Goal: Information Seeking & Learning: Learn about a topic

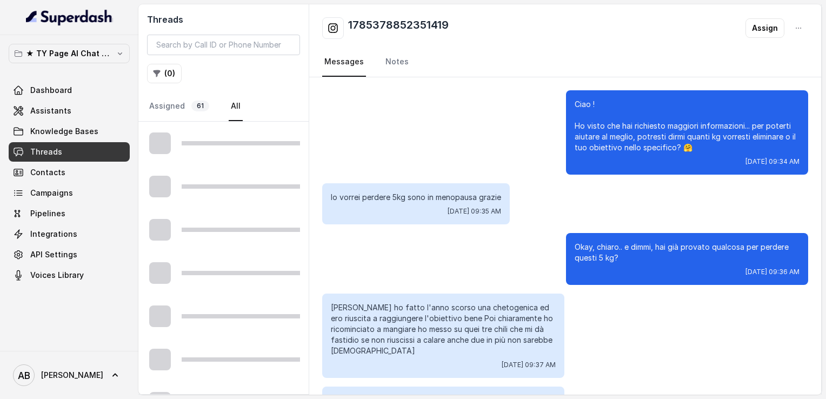
scroll to position [845, 0]
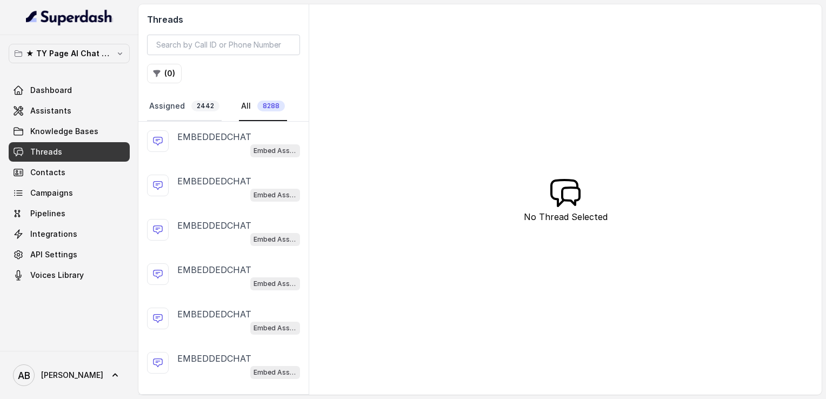
click at [167, 107] on link "Assigned 2442" at bounding box center [184, 106] width 75 height 29
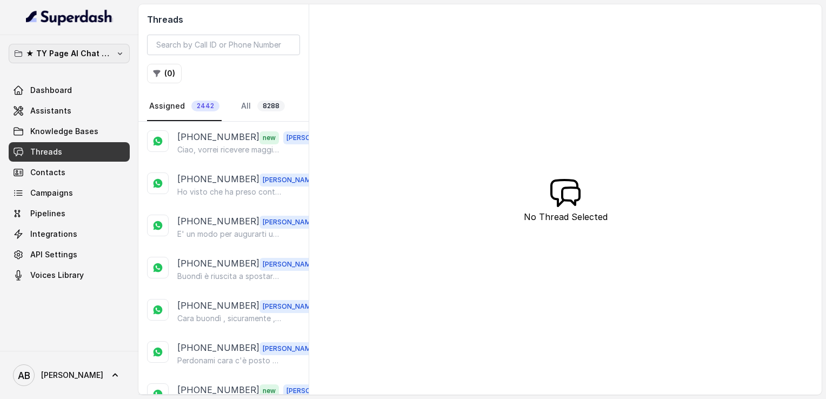
click at [94, 50] on p "★ TY Page AI Chat Workspace" at bounding box center [69, 53] width 86 height 13
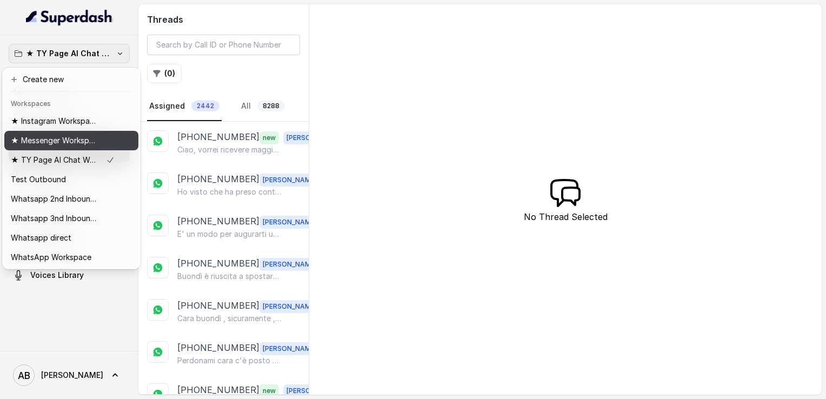
click at [71, 137] on p "★ Messenger Workspace" at bounding box center [54, 140] width 86 height 13
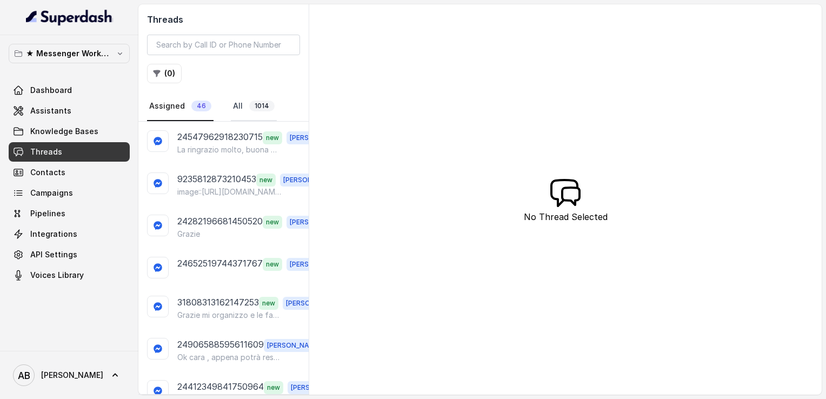
click at [237, 106] on link "All 1014" at bounding box center [254, 106] width 46 height 29
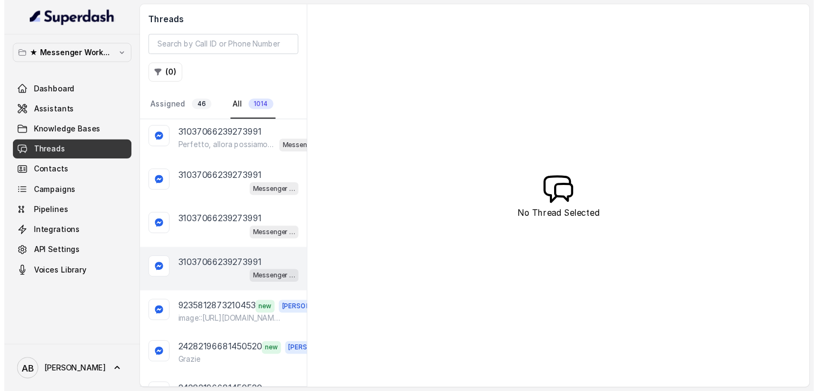
scroll to position [270, 0]
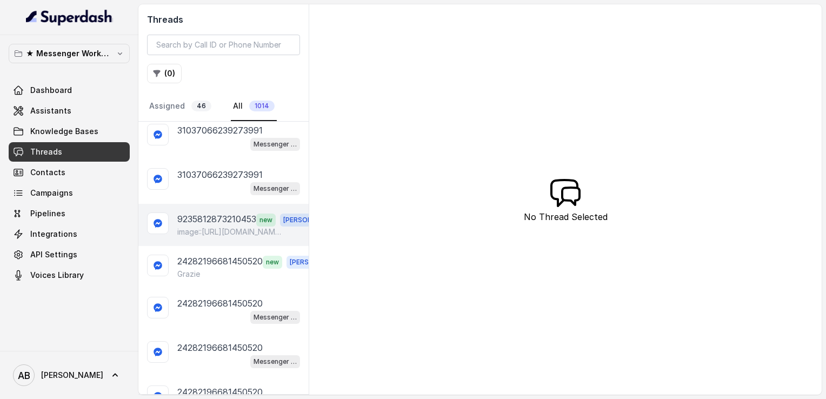
click at [206, 215] on p "9235812873210453" at bounding box center [216, 219] width 79 height 14
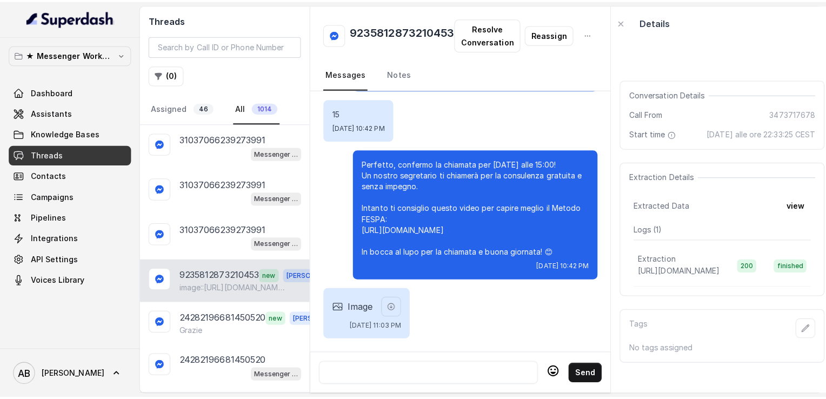
scroll to position [216, 0]
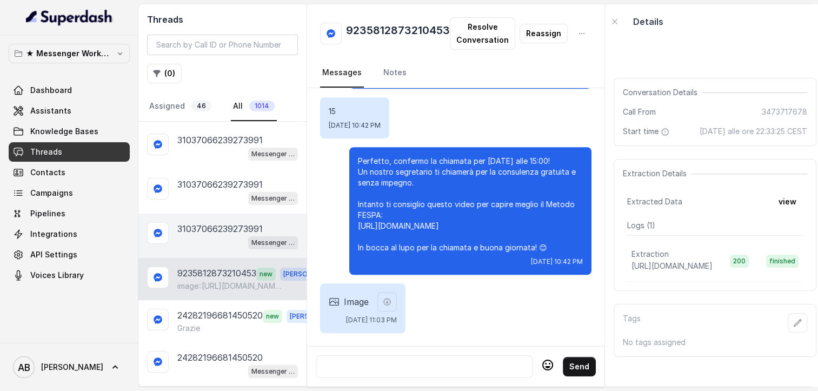
click at [184, 227] on p "31037066239273991" at bounding box center [219, 228] width 85 height 13
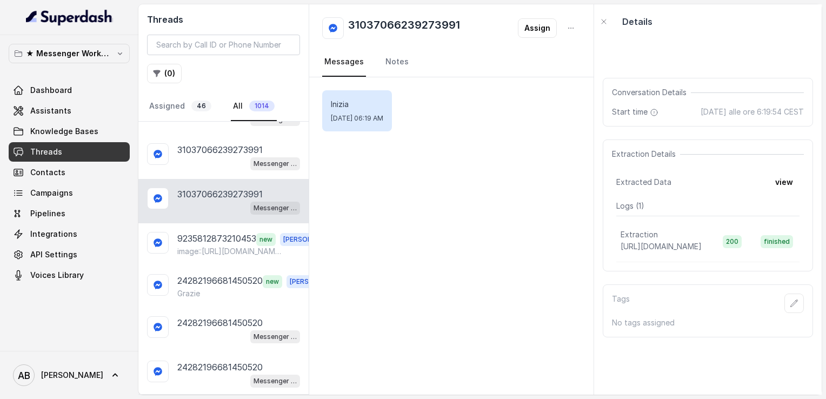
scroll to position [324, 0]
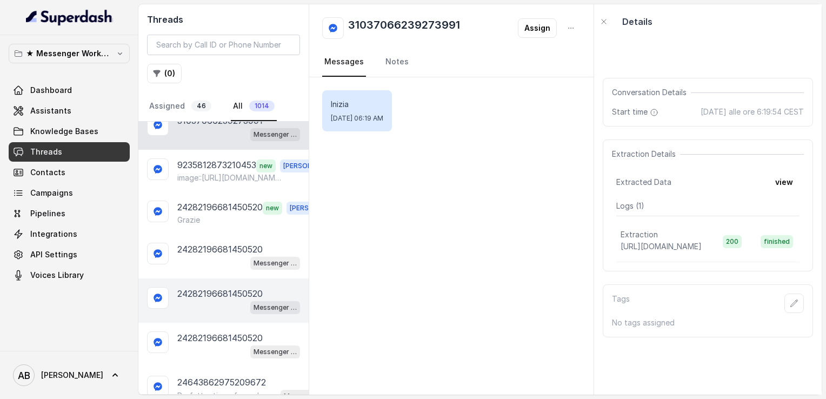
click at [197, 278] on div "24282196681450520 Messenger Metodo FESPA v2" at bounding box center [223, 300] width 170 height 44
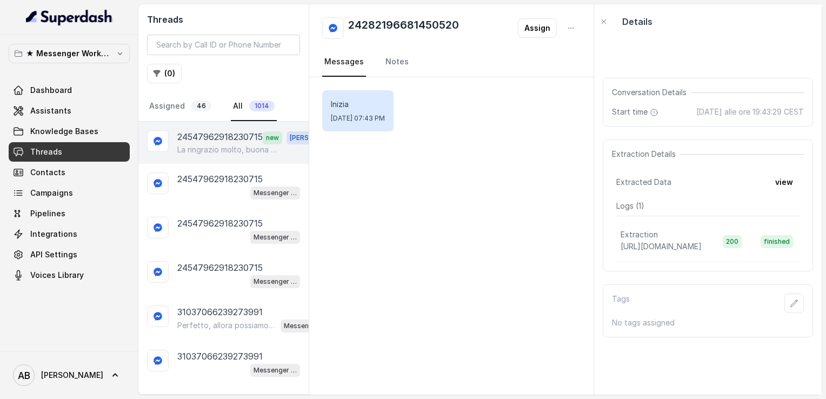
click at [209, 137] on p "24547962918230715" at bounding box center [219, 137] width 85 height 14
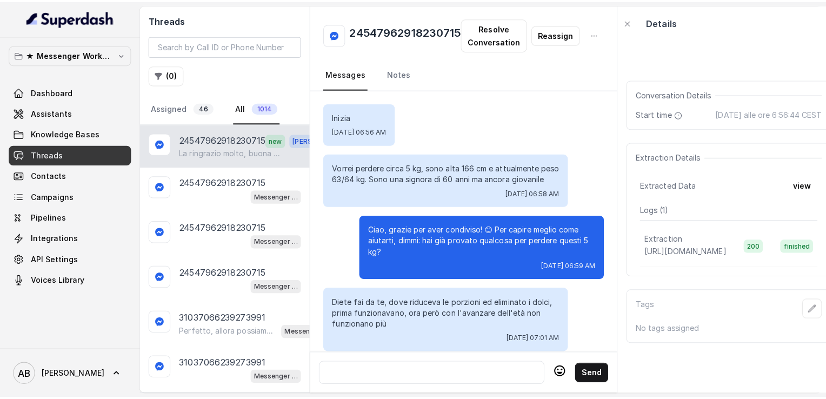
scroll to position [1414, 0]
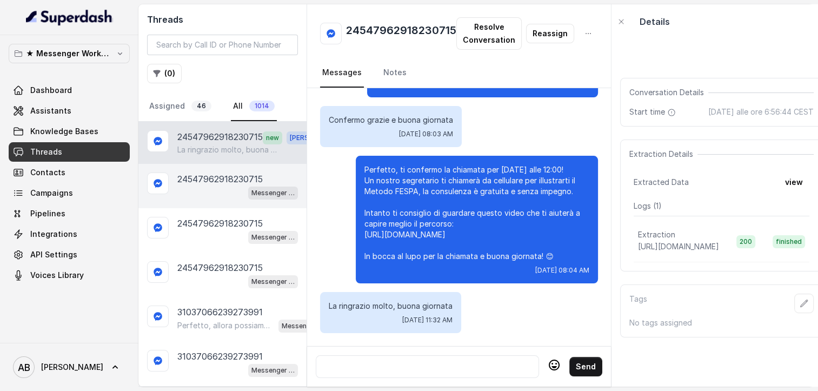
click at [221, 195] on div "Messenger Metodo FESPA v2" at bounding box center [237, 192] width 121 height 14
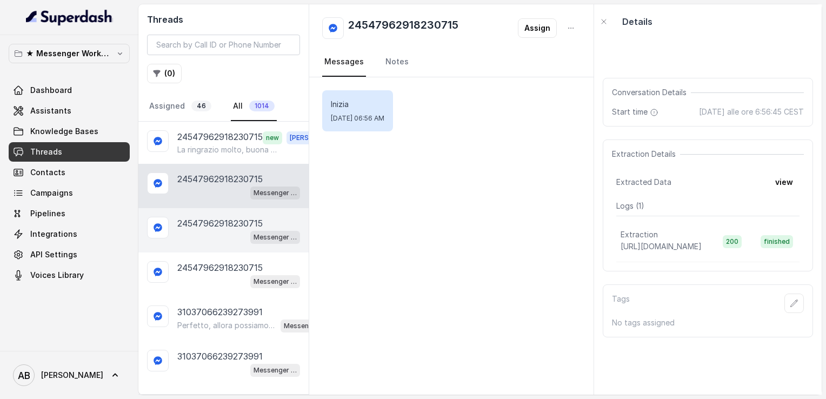
click at [189, 237] on div "Messenger Metodo FESPA v2" at bounding box center [238, 237] width 123 height 14
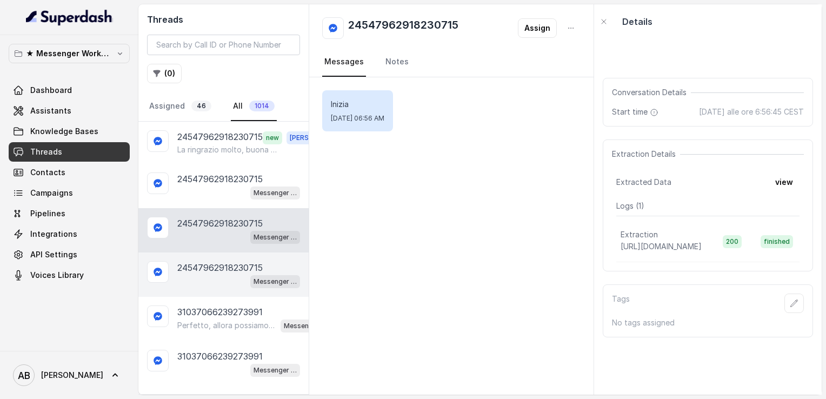
click at [208, 278] on div "Messenger Metodo FESPA v2" at bounding box center [238, 281] width 123 height 14
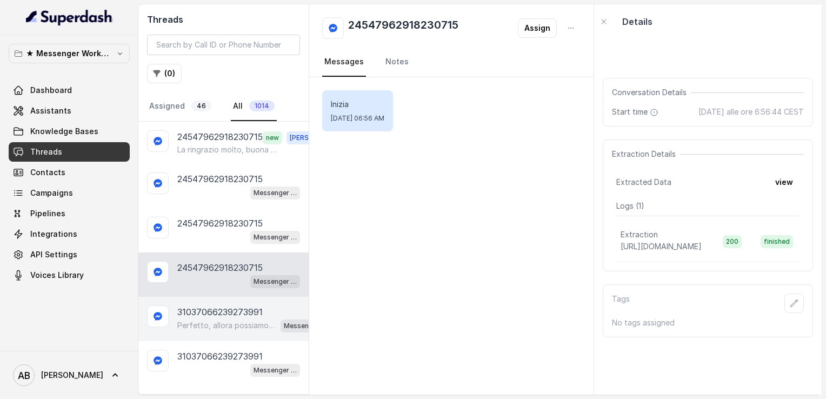
click at [218, 323] on p "Perfetto, allora possiamo organizzare una breve chiamata informativa gratuita d…" at bounding box center [226, 325] width 99 height 11
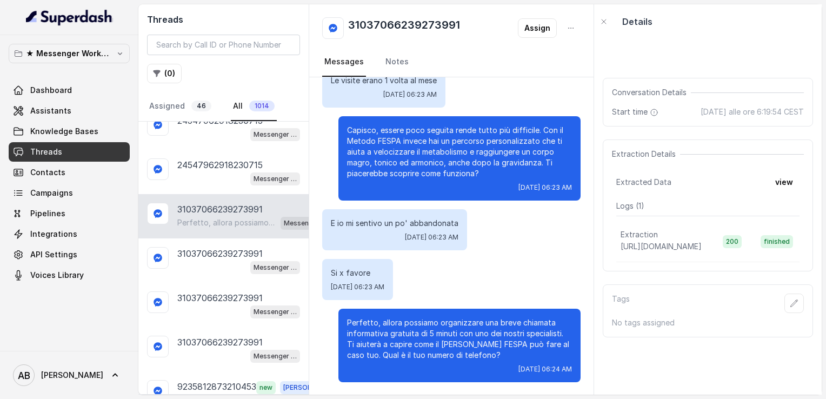
scroll to position [162, 0]
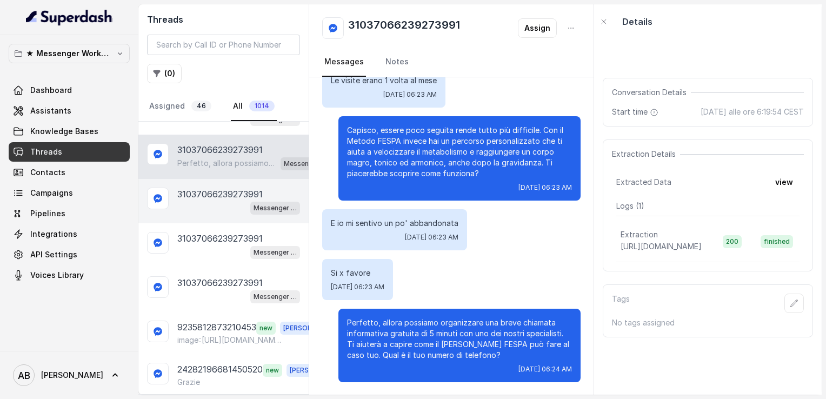
click at [205, 209] on div "Messenger Metodo FESPA v2" at bounding box center [238, 207] width 123 height 14
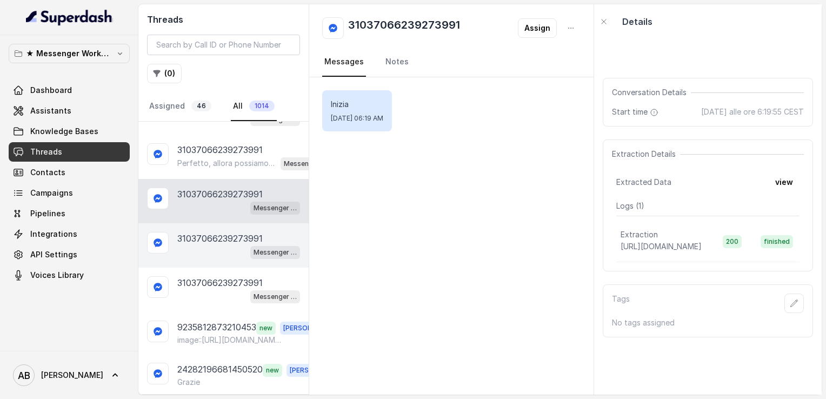
click at [206, 250] on div "Messenger Metodo FESPA v2" at bounding box center [238, 252] width 123 height 14
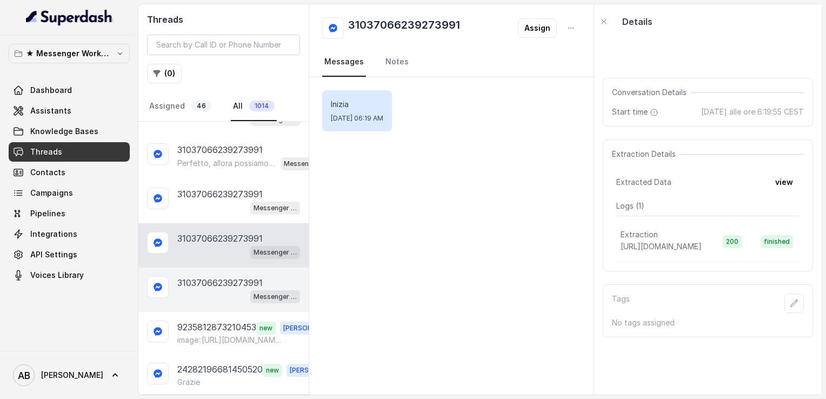
click at [208, 282] on p "31037066239273991" at bounding box center [219, 282] width 85 height 13
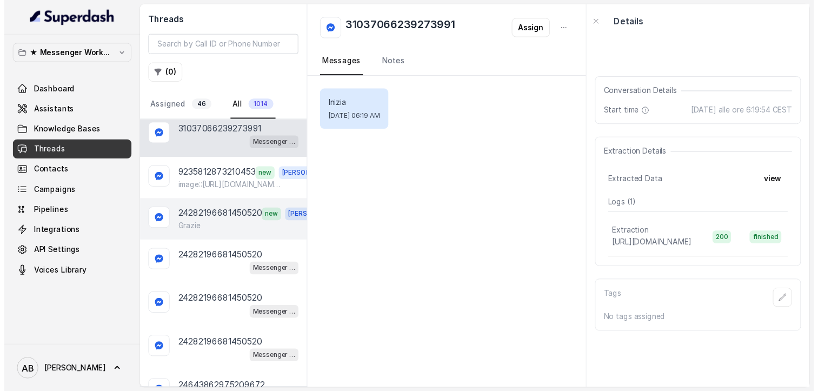
scroll to position [324, 0]
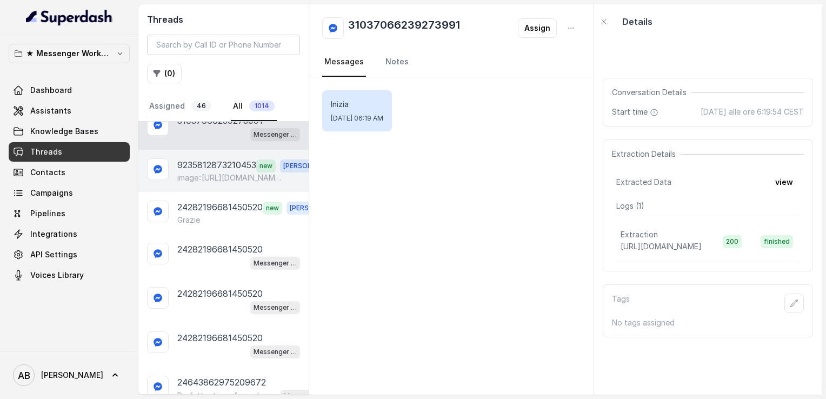
click at [211, 177] on p "image::[URL][DOMAIN_NAME]" at bounding box center [229, 177] width 104 height 11
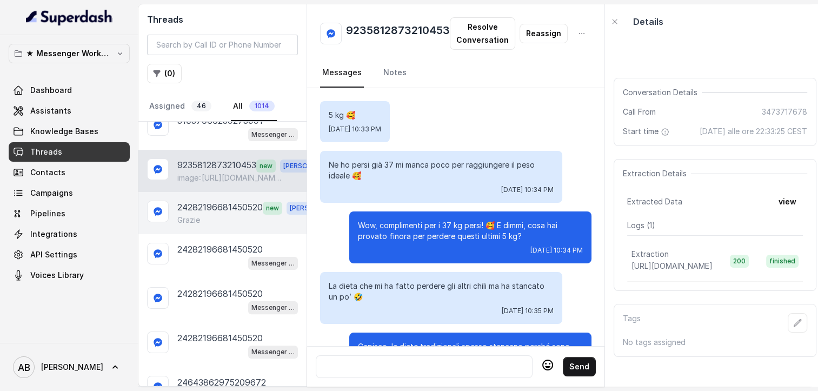
scroll to position [728, 0]
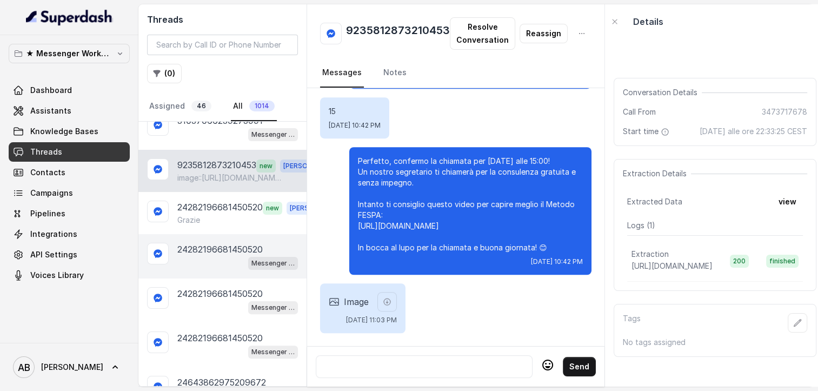
drag, startPoint x: 210, startPoint y: 217, endPoint x: 210, endPoint y: 239, distance: 22.2
click at [210, 218] on div "Grazie" at bounding box center [252, 220] width 151 height 11
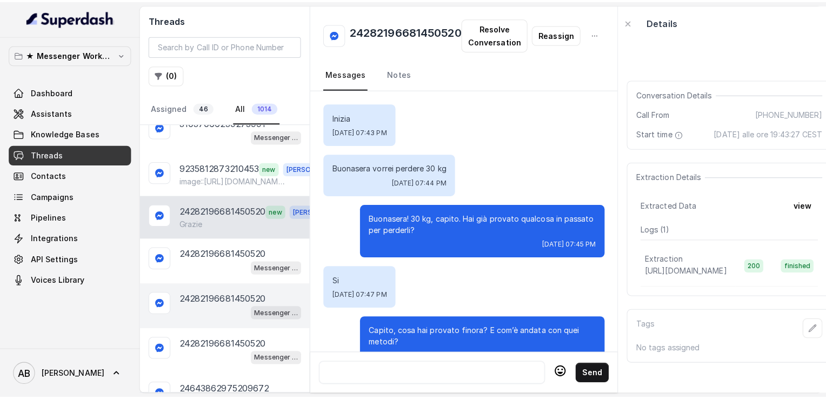
scroll to position [1033, 0]
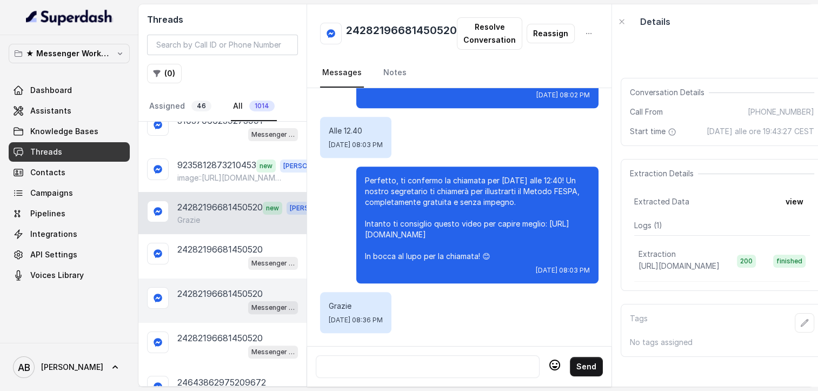
click at [216, 278] on div "24282196681450520 Messenger Metodo FESPA v2" at bounding box center [222, 300] width 168 height 44
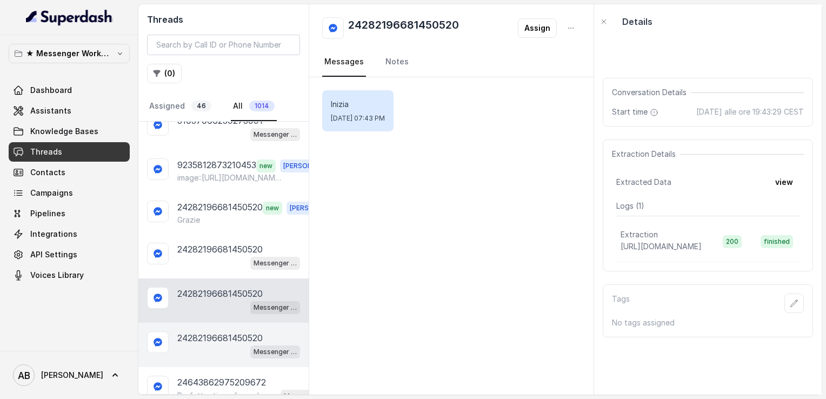
click at [220, 337] on p "24282196681450520" at bounding box center [219, 337] width 85 height 13
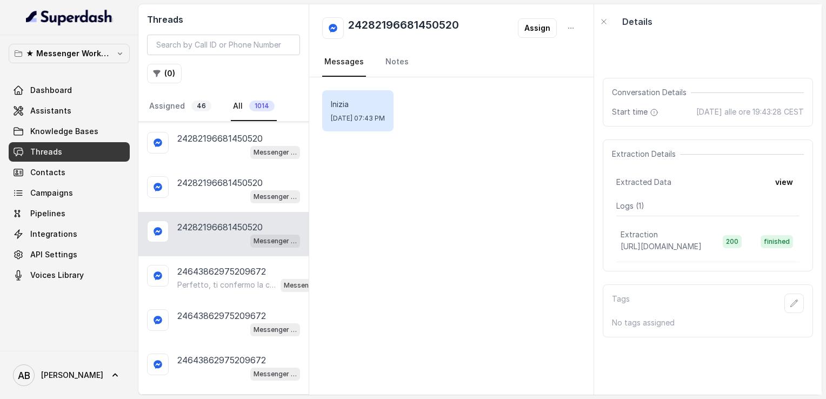
scroll to position [486, 0]
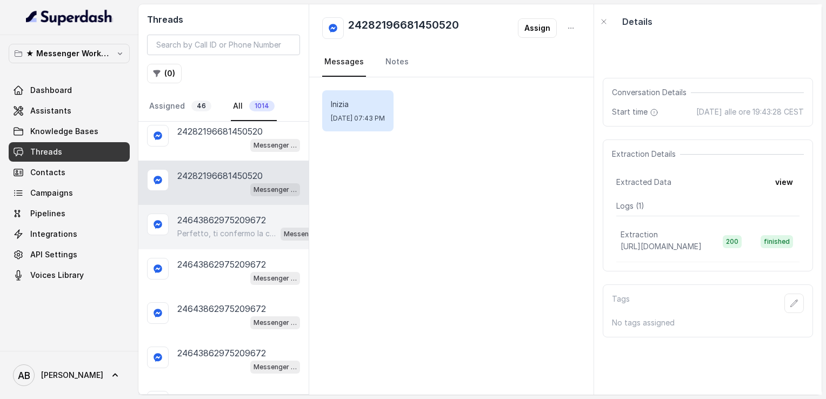
click at [206, 215] on p "24643862975209672" at bounding box center [221, 219] width 89 height 13
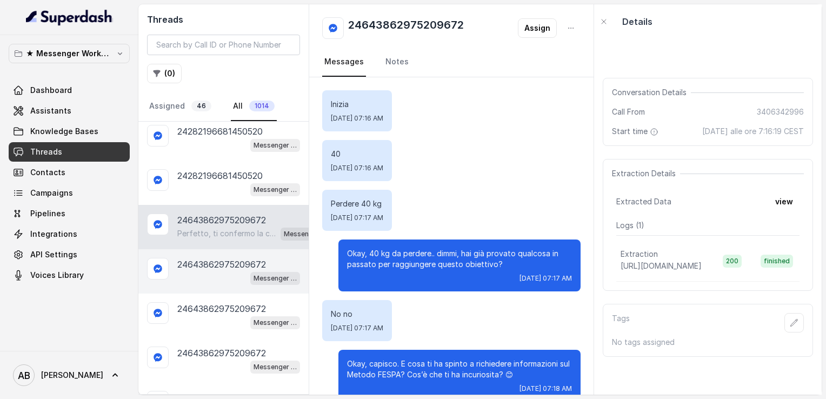
scroll to position [964, 0]
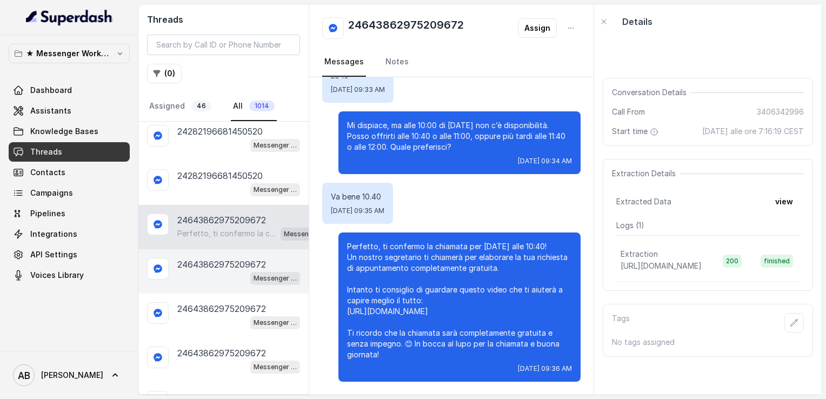
click at [212, 271] on div "Messenger Metodo FESPA v2" at bounding box center [238, 278] width 123 height 14
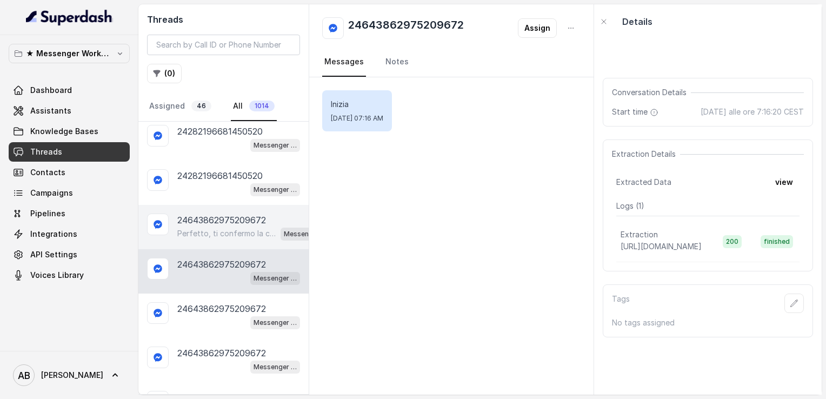
click at [216, 226] on div "Perfetto, ti confermo la chiamata per [DATE] alle 10:40! Un nostro segretario t…" at bounding box center [253, 233] width 153 height 14
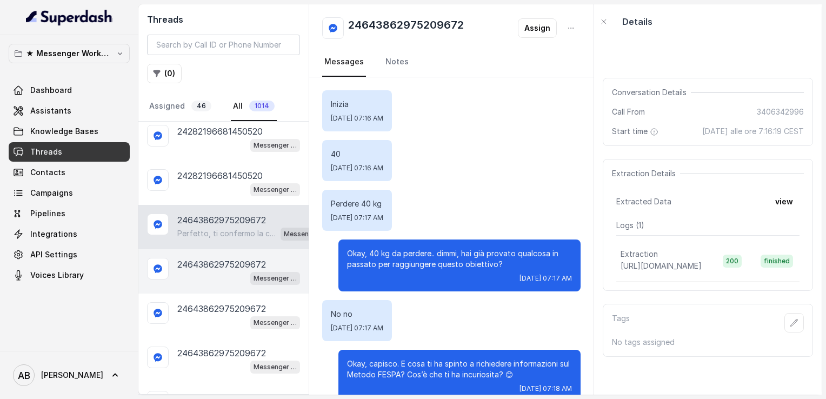
scroll to position [964, 0]
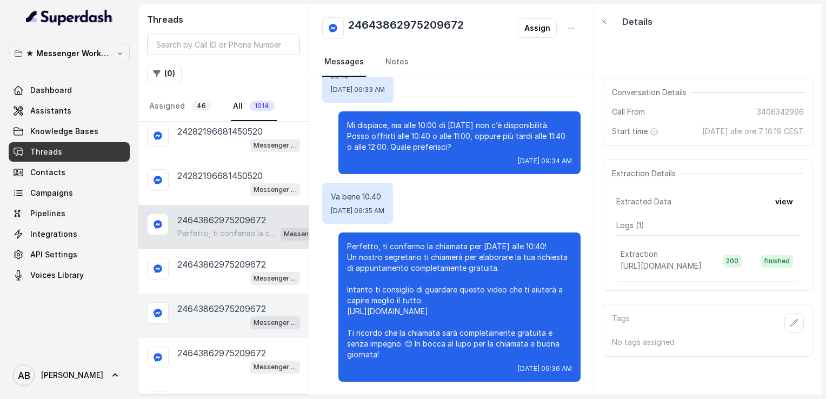
click at [216, 307] on div "24643862975209672 Messenger Metodo FESPA v2" at bounding box center [238, 315] width 123 height 27
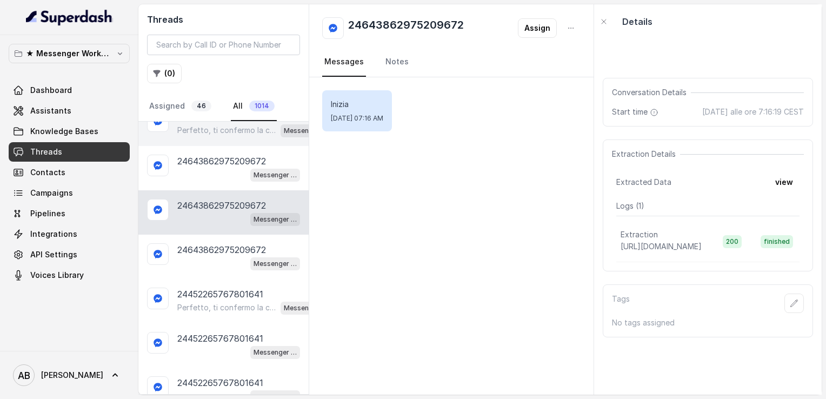
scroll to position [594, 0]
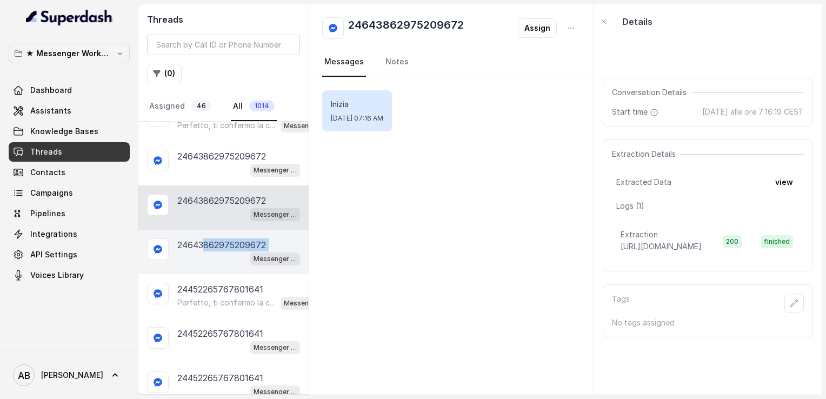
click at [202, 244] on div "24643862975209672 Messenger Metodo FESPA v2" at bounding box center [238, 251] width 123 height 27
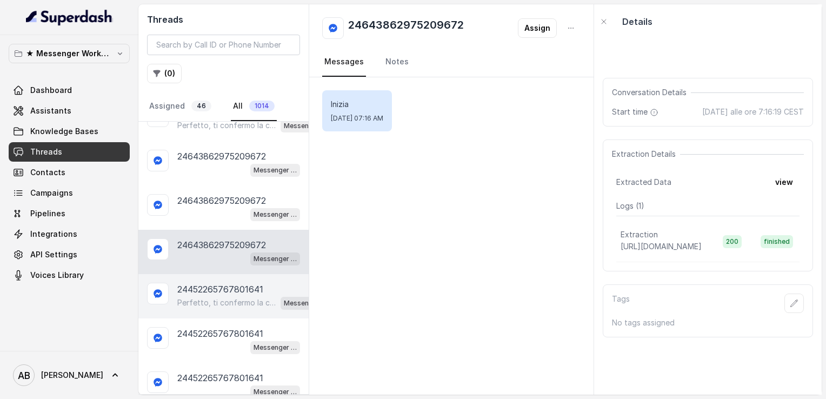
click at [199, 284] on p "24452265767801641" at bounding box center [220, 289] width 86 height 13
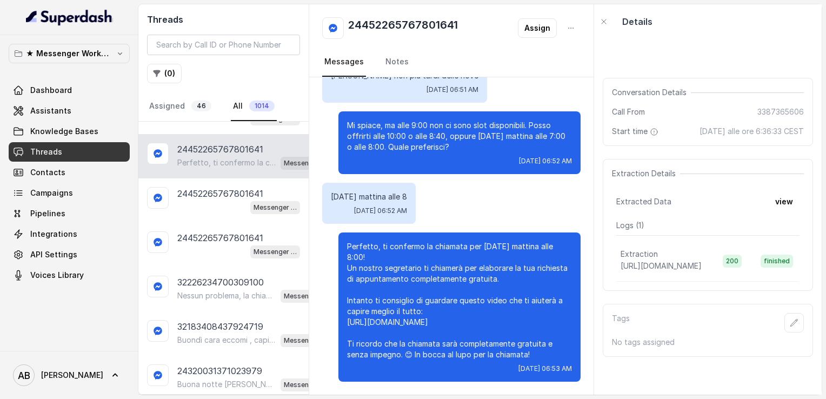
scroll to position [757, 0]
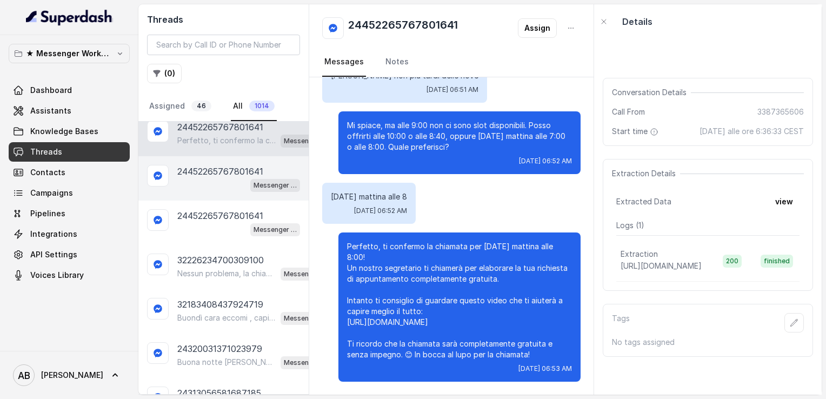
click at [195, 180] on div "Messenger Metodo FESPA v2" at bounding box center [238, 185] width 123 height 14
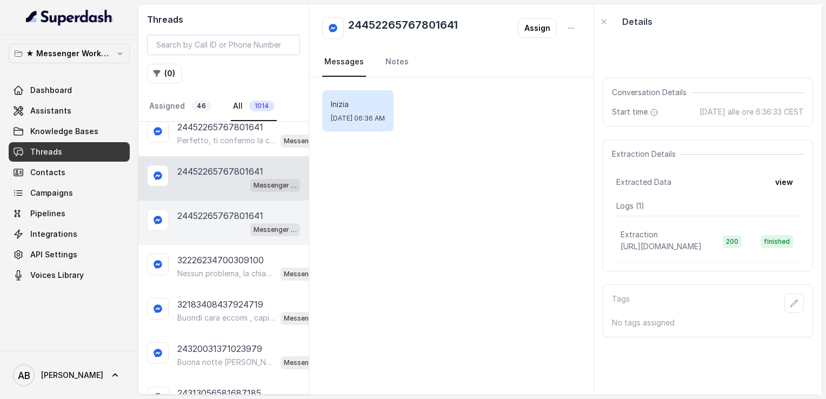
click at [205, 222] on div "Messenger Metodo FESPA v2" at bounding box center [238, 229] width 123 height 14
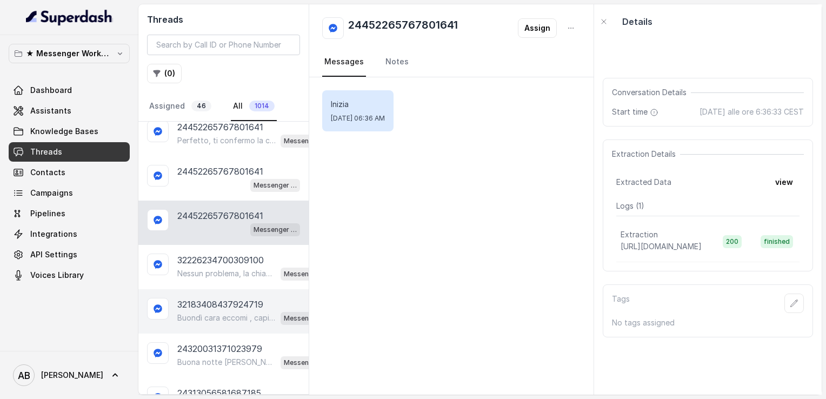
click at [229, 289] on div "32183408437924719 Buondì cara eccomi , capisco .. Hai già fatto qualcosa per pr…" at bounding box center [223, 311] width 170 height 44
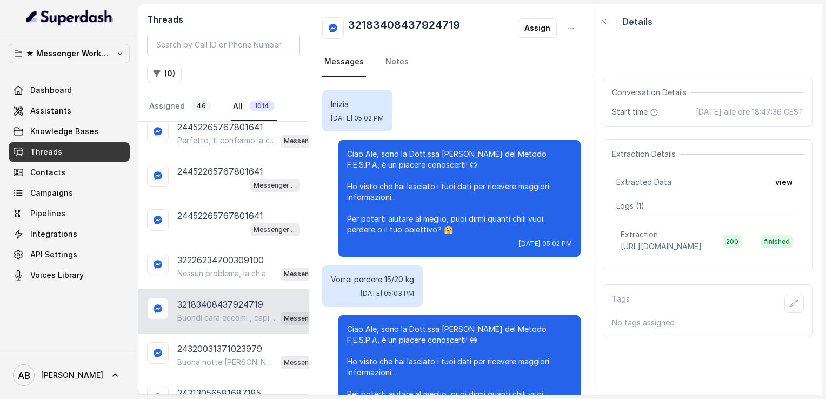
scroll to position [973, 0]
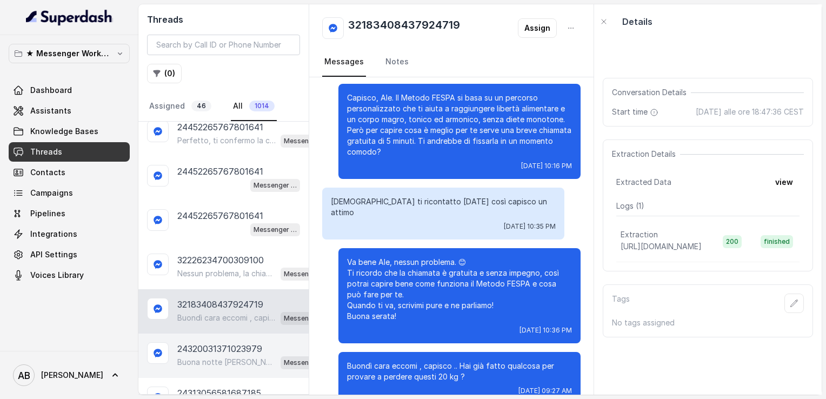
click at [223, 342] on p "24320031371023979" at bounding box center [219, 348] width 85 height 13
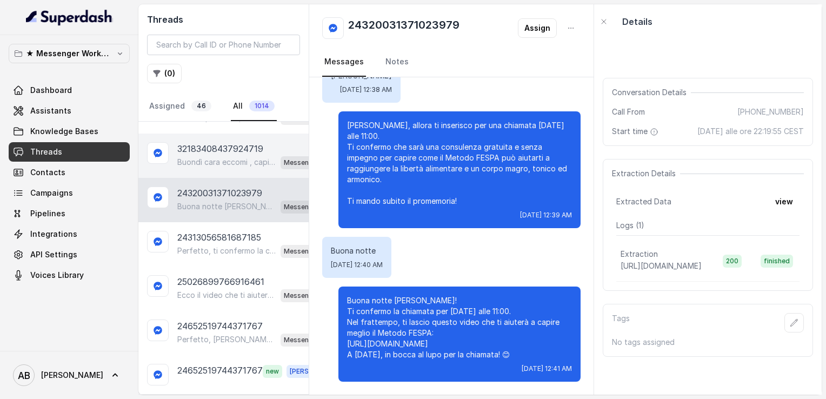
scroll to position [973, 0]
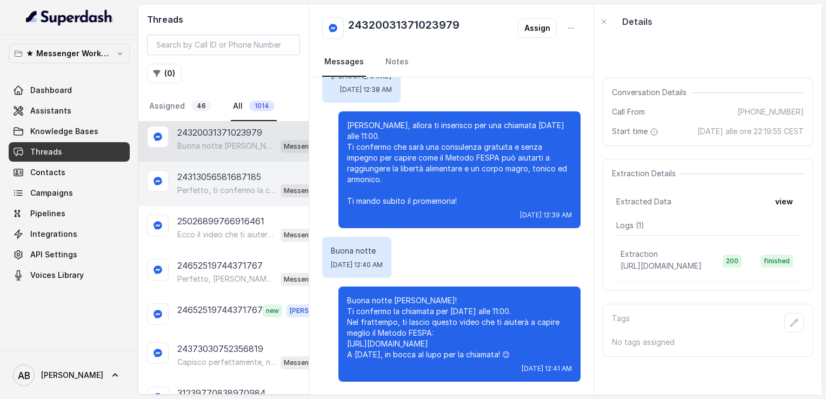
click at [208, 185] on p "Perfetto, ti confermo la chiamata per [DATE] alle 17:00! Un nostro segretario t…" at bounding box center [226, 190] width 99 height 11
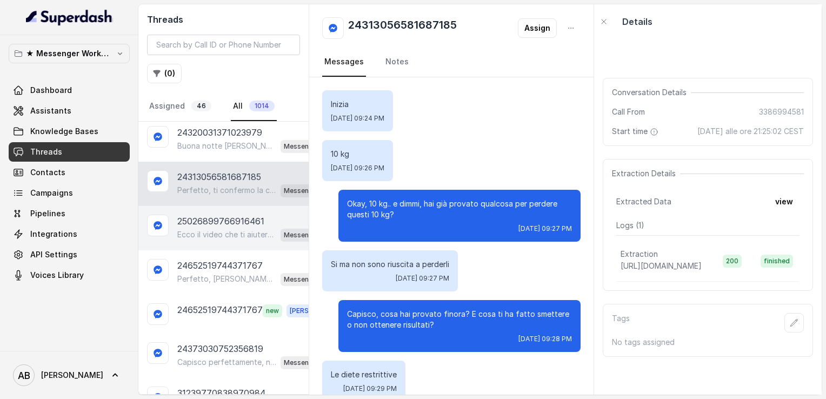
scroll to position [540, 0]
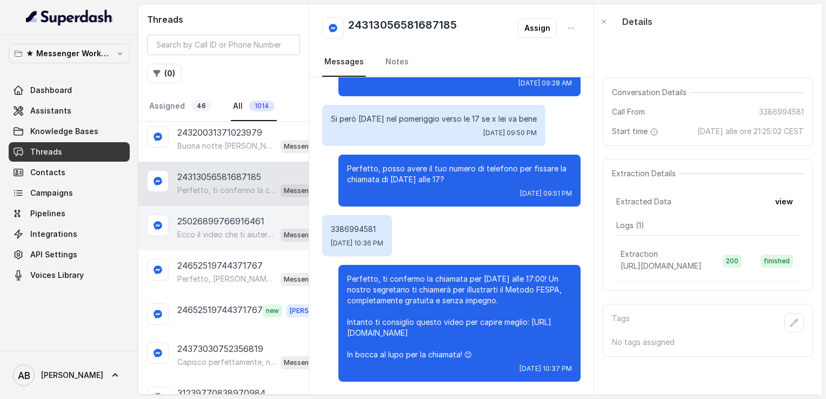
click at [212, 234] on div "25026899766916461 Ecco il video che ti aiuterà a capire meglio il Metodo FESPA:…" at bounding box center [223, 228] width 170 height 44
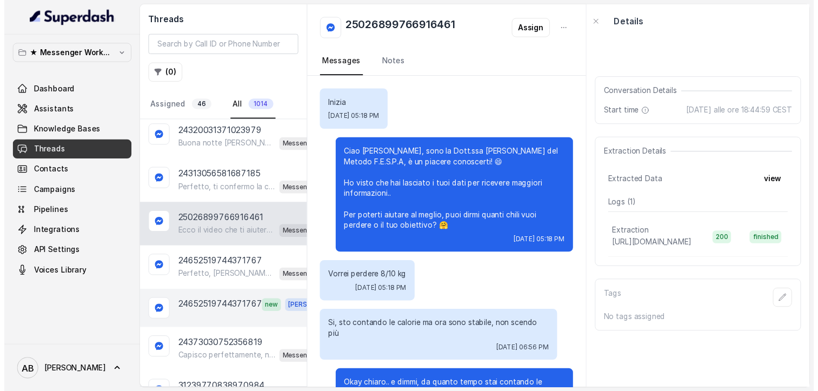
scroll to position [895, 0]
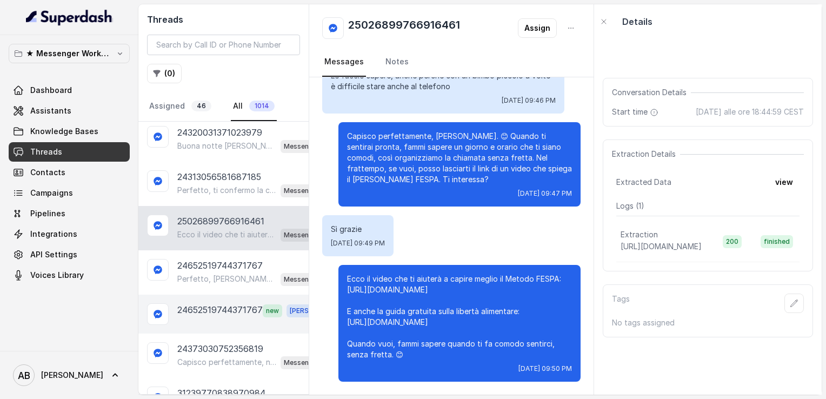
click at [220, 295] on div "24652519744371767 new [PERSON_NAME]" at bounding box center [223, 314] width 170 height 39
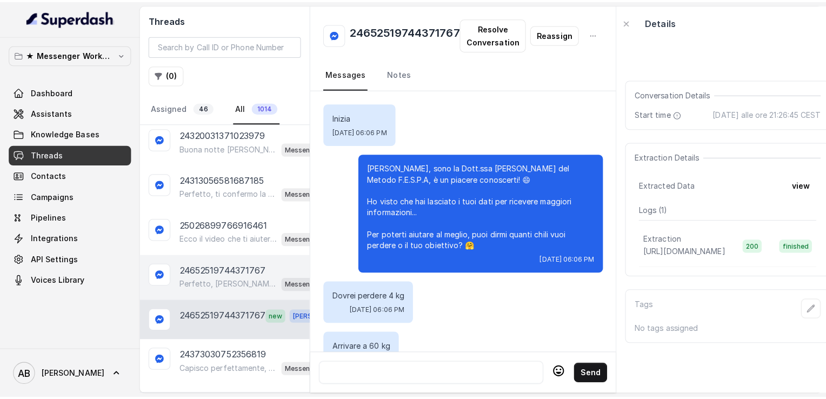
scroll to position [32, 0]
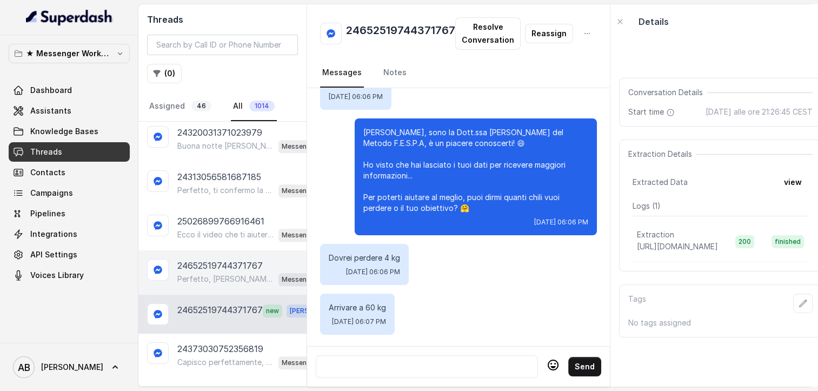
click at [225, 273] on p "Perfetto, [PERSON_NAME]! 😊 Per organizzare la consulenza gratuita con uno dei n…" at bounding box center [225, 278] width 97 height 11
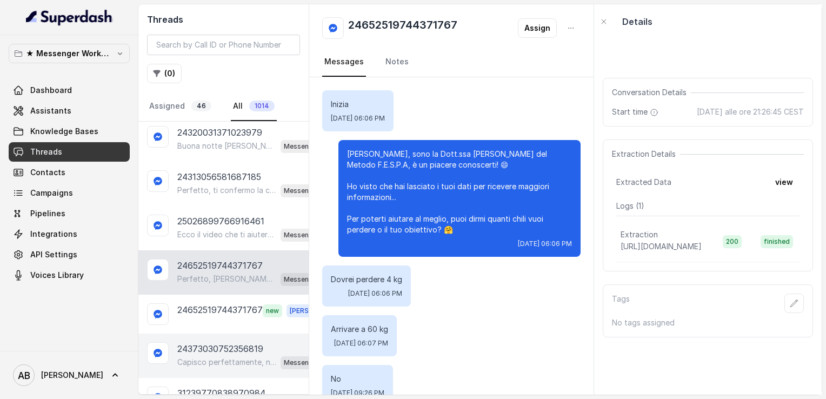
scroll to position [480, 0]
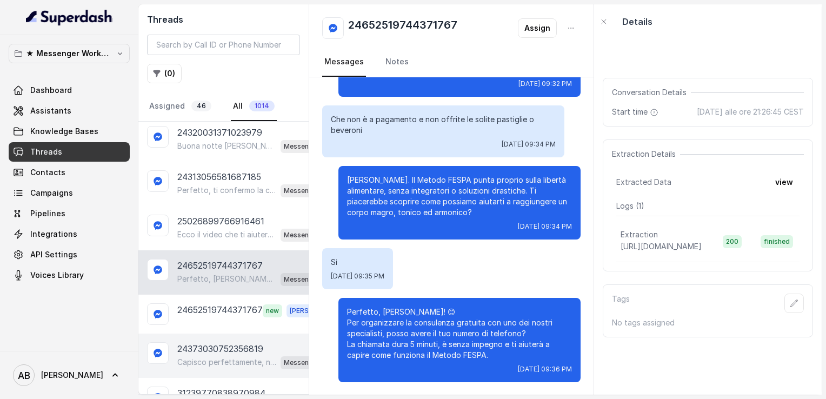
click at [225, 342] on p "24373030752356819" at bounding box center [220, 348] width 86 height 13
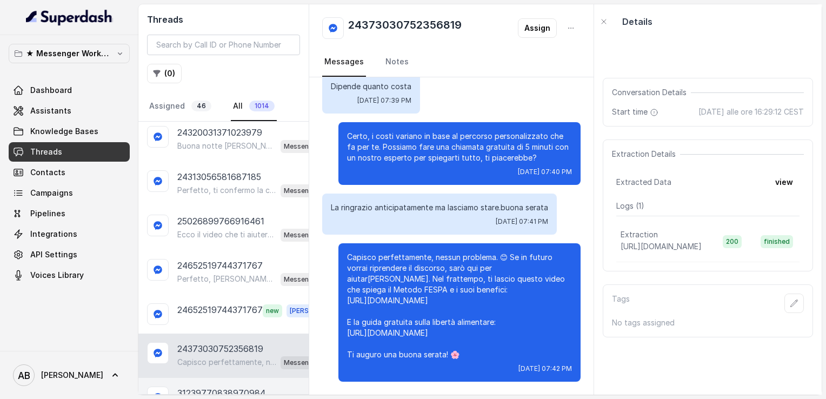
scroll to position [1189, 0]
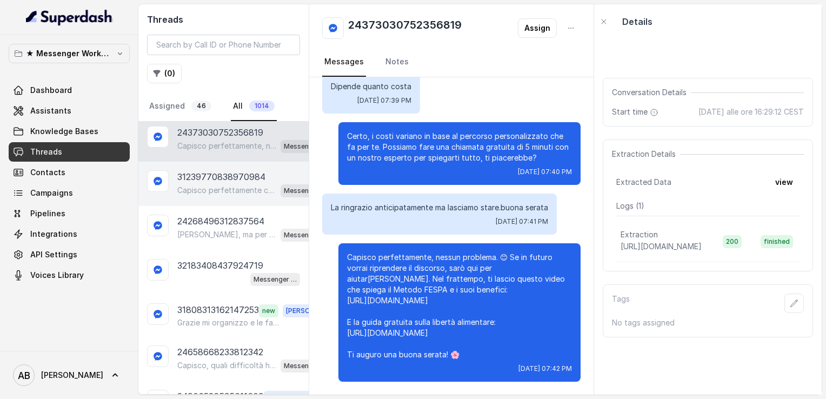
click at [221, 185] on p "Capisco perfettamente cara , hai già fatto qualcosa per perdere questi 4 kg e a…" at bounding box center [226, 190] width 99 height 11
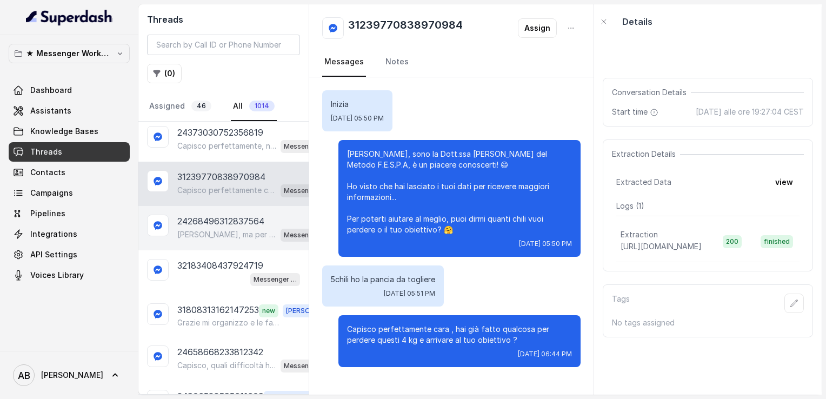
click at [219, 215] on p "24268496312837564" at bounding box center [220, 221] width 87 height 13
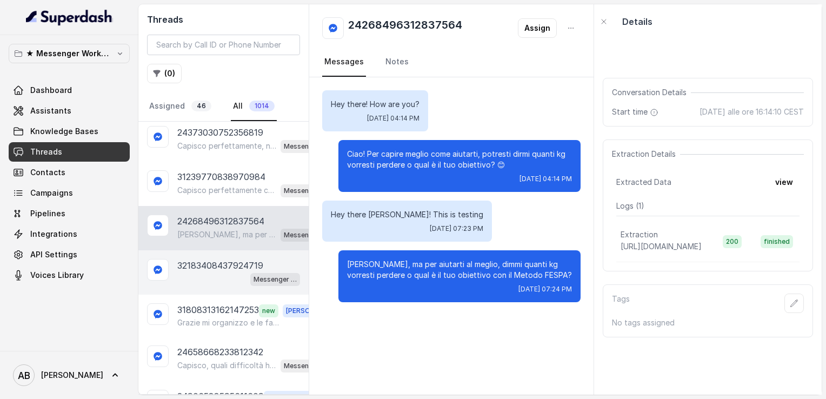
click at [217, 272] on div "Messenger Metodo FESPA v2" at bounding box center [238, 279] width 123 height 14
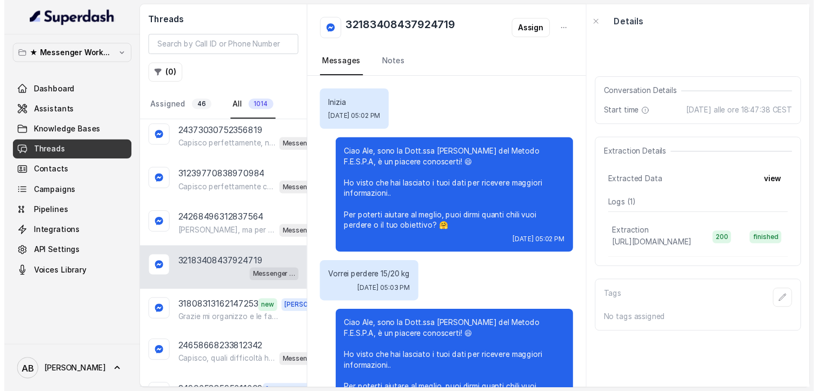
scroll to position [99, 0]
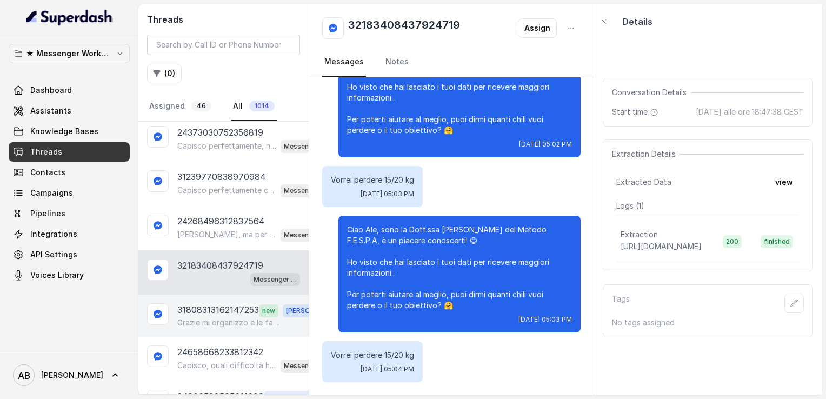
click at [240, 317] on p "Grazie mi organizzo e le faccio sapere" at bounding box center [229, 322] width 104 height 11
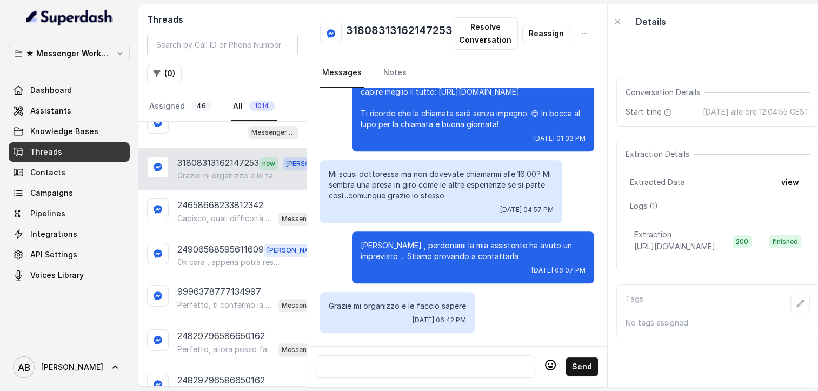
scroll to position [1351, 0]
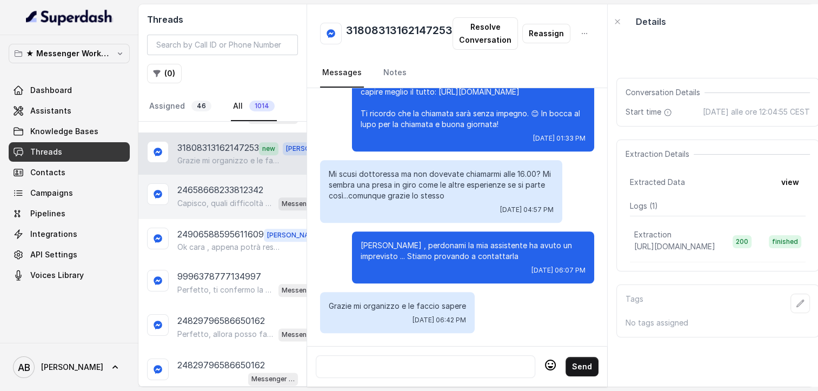
click at [210, 198] on p "Capisco, quali difficoltà hai riscontrato? Perché hai smesso di seguire quel pe…" at bounding box center [225, 203] width 97 height 11
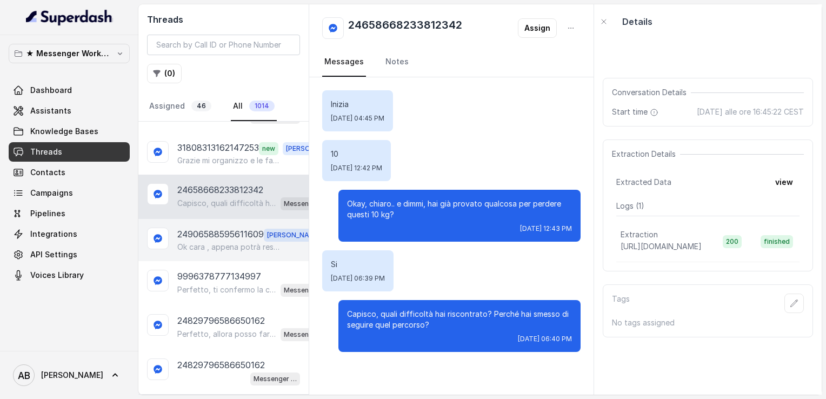
click at [222, 242] on p "Ok cara , appena potrà restiamo a sua disposizione .. Buona giornata" at bounding box center [229, 247] width 104 height 11
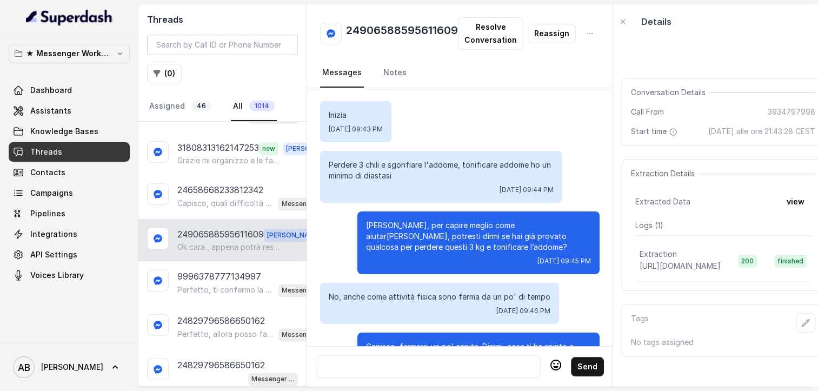
scroll to position [1180, 0]
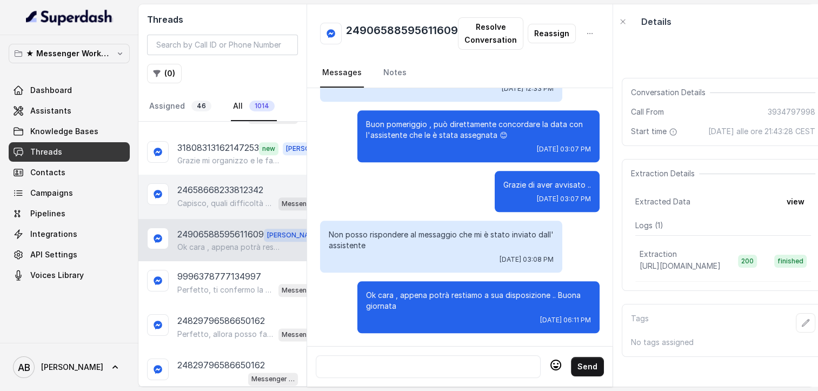
click at [219, 198] on p "Capisco, quali difficoltà hai riscontrato? Perché hai smesso di seguire quel pe…" at bounding box center [225, 203] width 97 height 11
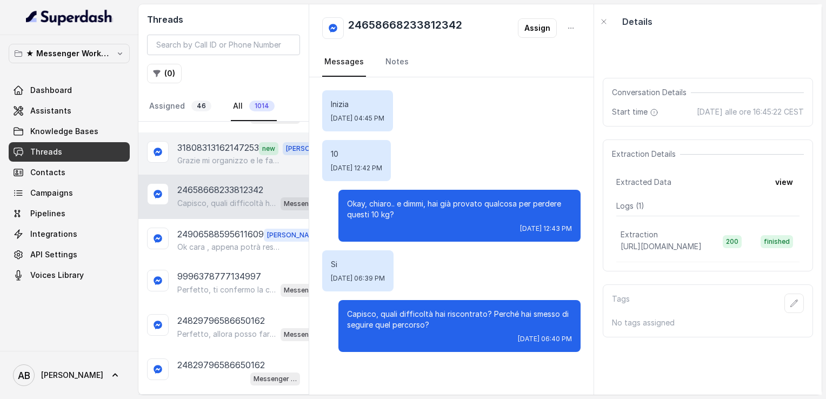
click at [208, 132] on div "31808313162147253 new [PERSON_NAME] organizzo e le faccio sapere" at bounding box center [223, 153] width 170 height 42
